Goal: Obtain resource: Obtain resource

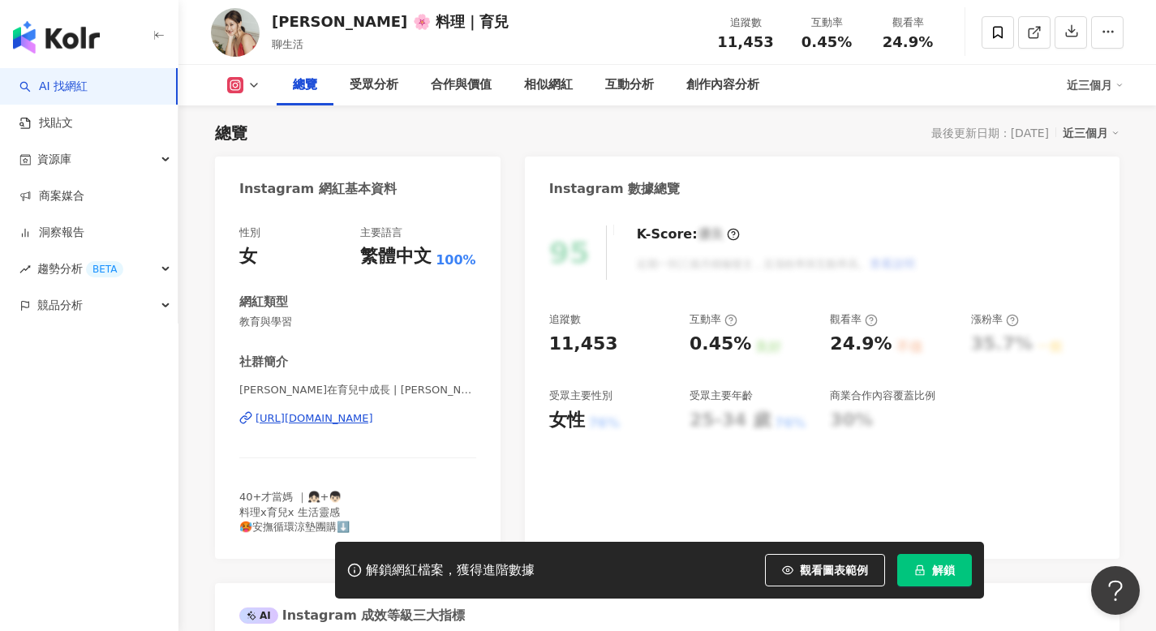
click at [948, 583] on button "解鎖" at bounding box center [934, 570] width 75 height 32
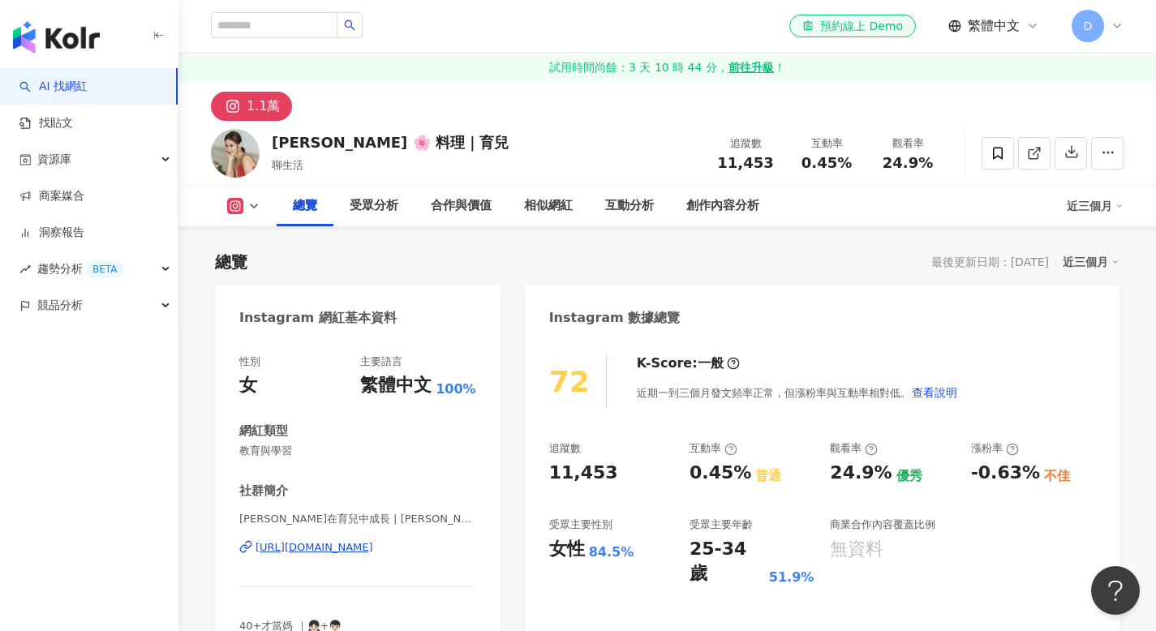
scroll to position [129, 0]
